Goal: Task Accomplishment & Management: Complete application form

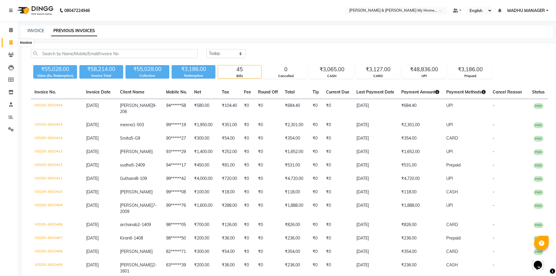
click at [12, 40] on icon at bounding box center [10, 42] width 3 height 4
select select "service"
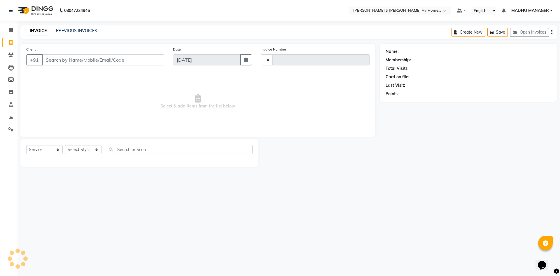
type input "10418"
select select "8193"
click at [73, 60] on input "Client" at bounding box center [103, 59] width 122 height 11
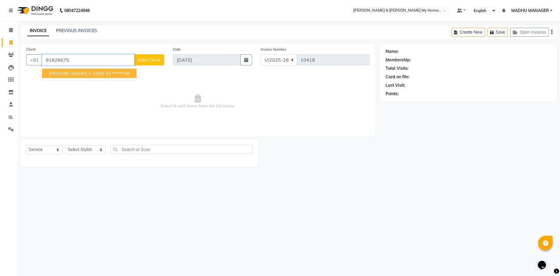
click at [64, 70] on span "[PERSON_NAME] 7-2905" at bounding box center [76, 73] width 55 height 6
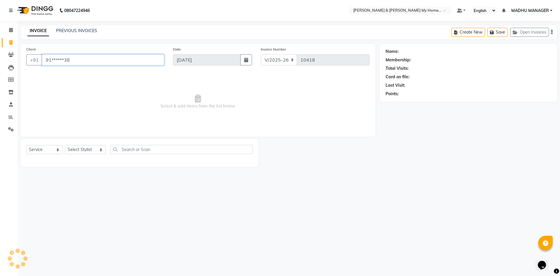
type input "91******38"
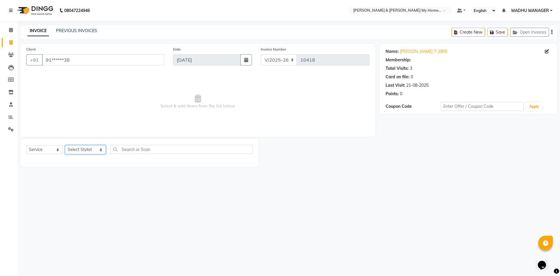
click at [76, 148] on select "Select Stylist [PERSON_NAME] Aarti [PERSON_NAME] Beauty [PERSON_NAME] Nail [PER…" at bounding box center [85, 149] width 41 height 9
select select "84140"
click at [65, 145] on select "Select Stylist [PERSON_NAME] Aarti [PERSON_NAME] Beauty [PERSON_NAME] Nail [PER…" at bounding box center [85, 149] width 41 height 9
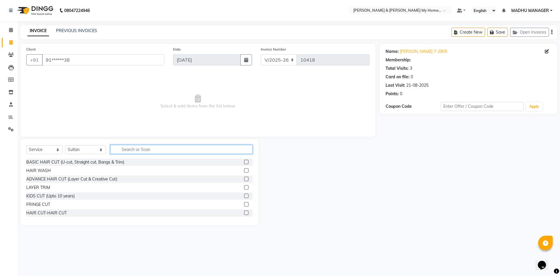
click at [136, 148] on input "text" at bounding box center [181, 149] width 142 height 9
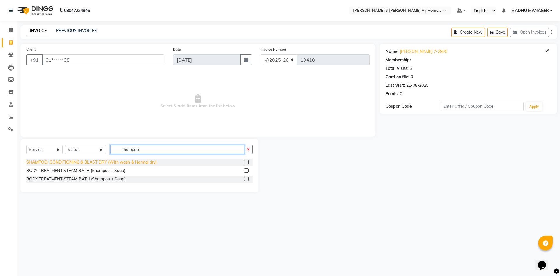
type input "shampoo"
click at [116, 163] on div "SHAMPOO, CONDITIONING & BLAST DRY (With wash & Normal dry)" at bounding box center [91, 162] width 130 height 6
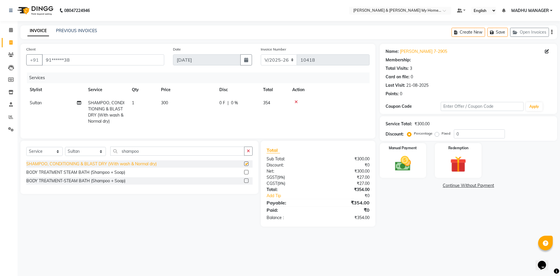
checkbox input "false"
click at [404, 164] on img at bounding box center [403, 163] width 27 height 19
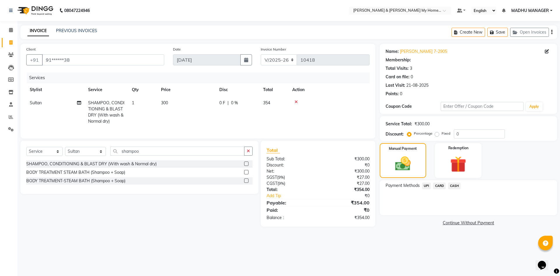
click at [428, 186] on span "UPI" at bounding box center [426, 185] width 9 height 7
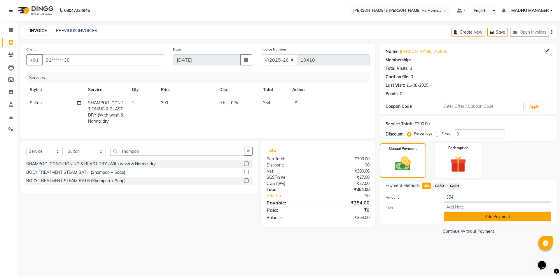
click at [454, 214] on button "Add Payment" at bounding box center [498, 216] width 108 height 9
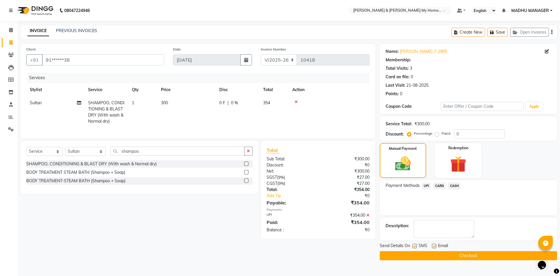
click at [460, 255] on button "Checkout" at bounding box center [468, 255] width 177 height 9
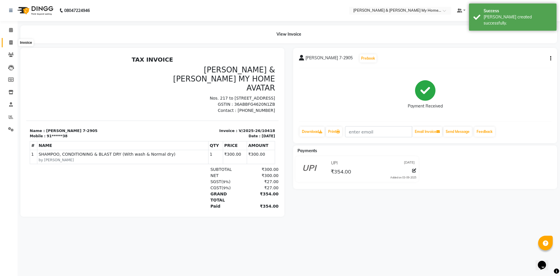
click at [13, 43] on span at bounding box center [11, 42] width 10 height 7
select select "service"
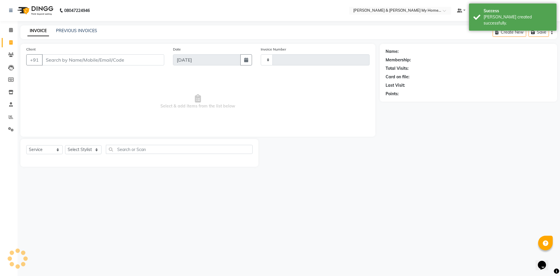
type input "10419"
select select "8193"
click at [10, 31] on icon at bounding box center [11, 30] width 4 height 4
